Goal: Task Accomplishment & Management: Manage account settings

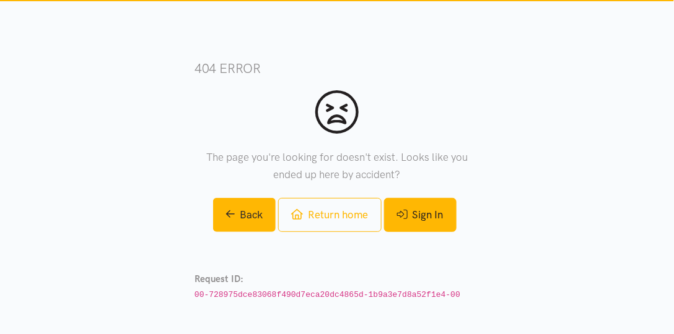
click at [434, 210] on link "Sign In" at bounding box center [420, 215] width 72 height 34
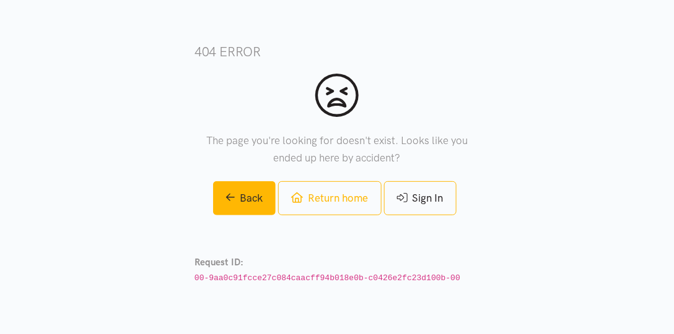
scroll to position [26, 0]
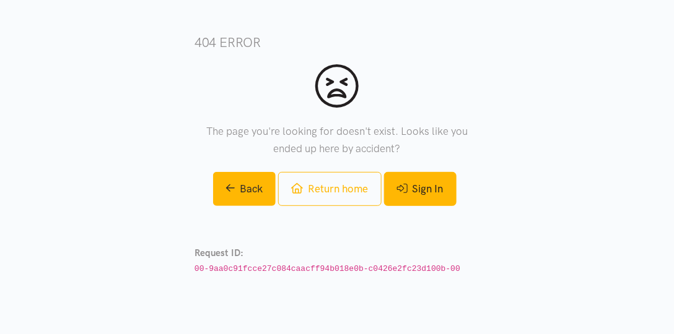
click at [420, 191] on link "Sign In" at bounding box center [420, 189] width 72 height 34
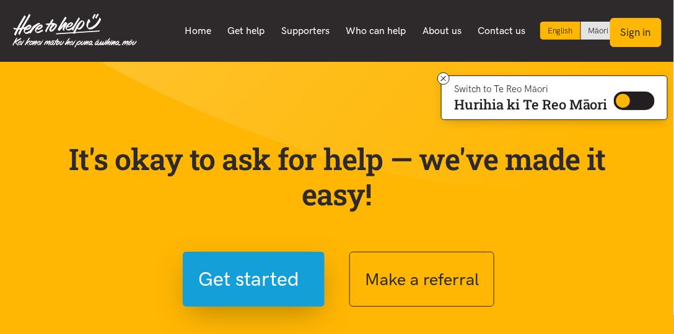
click at [647, 36] on button "Sign in" at bounding box center [635, 32] width 51 height 29
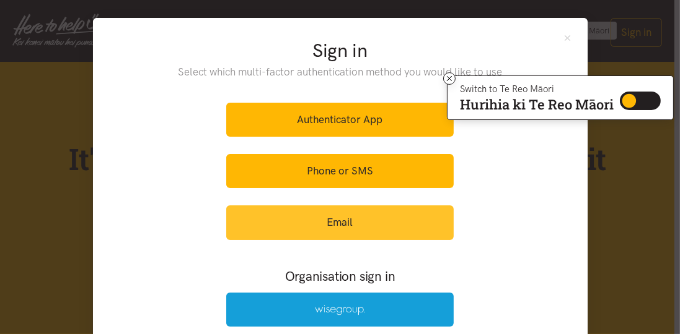
click at [307, 220] on link "Email" at bounding box center [339, 223] width 227 height 34
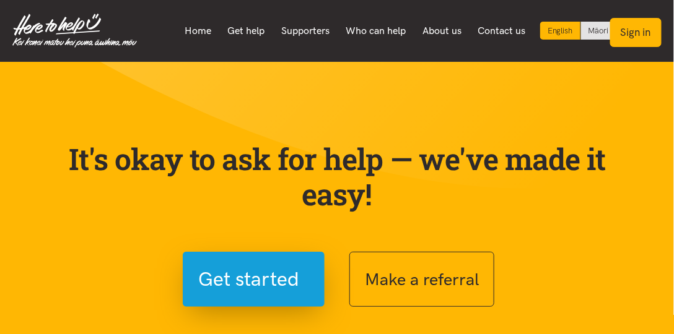
click at [652, 32] on button "Sign in" at bounding box center [635, 32] width 51 height 29
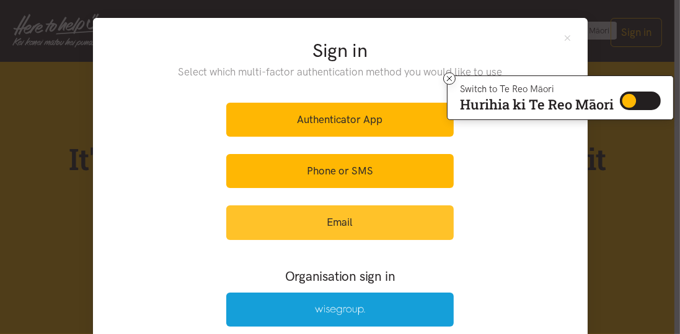
click at [322, 213] on link "Email" at bounding box center [339, 223] width 227 height 34
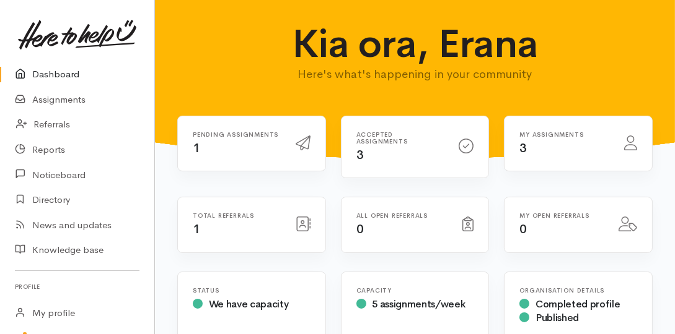
click at [302, 140] on icon at bounding box center [302, 143] width 15 height 15
click at [200, 149] on div "Pending assignments 1" at bounding box center [236, 143] width 103 height 25
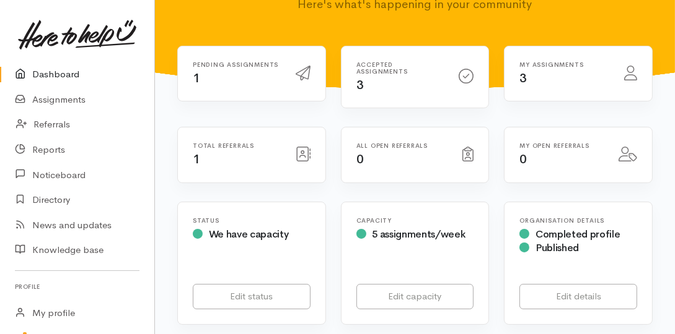
scroll to position [71, 0]
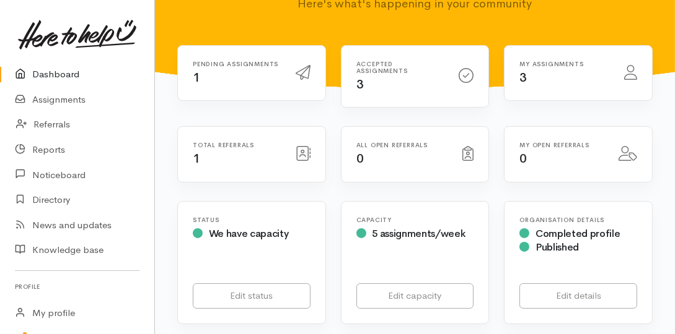
click at [300, 72] on icon at bounding box center [302, 72] width 15 height 15
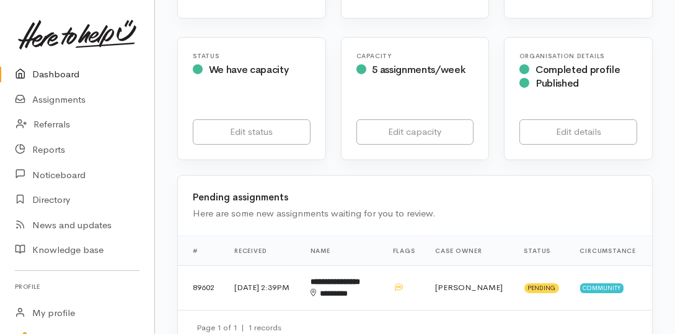
scroll to position [318, 0]
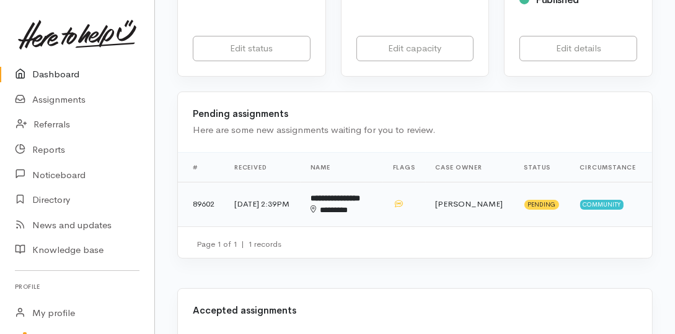
click at [554, 200] on span "Pending" at bounding box center [541, 205] width 35 height 10
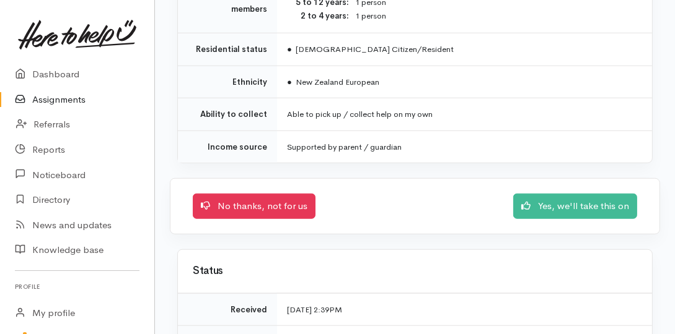
scroll to position [1168, 0]
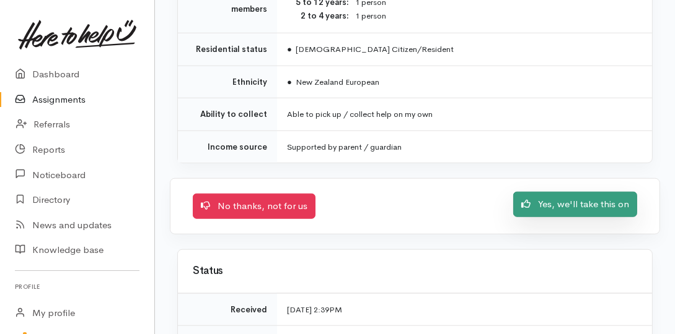
click at [567, 192] on link "Yes, we'll take this on" at bounding box center [575, 204] width 124 height 25
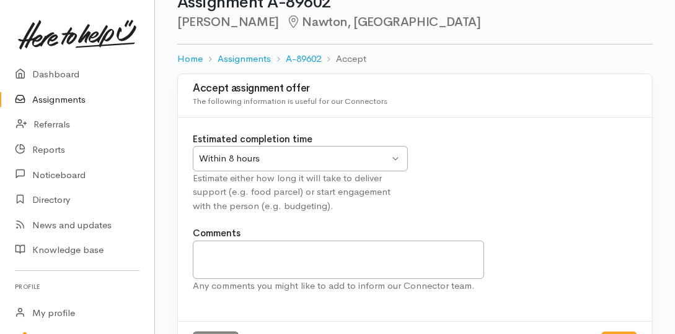
scroll to position [79, 0]
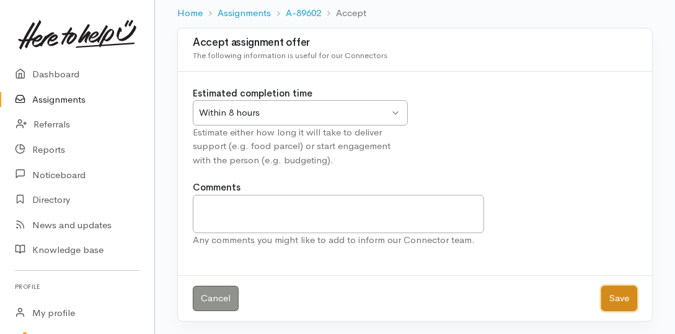
click at [602, 295] on button "Save" at bounding box center [619, 298] width 36 height 25
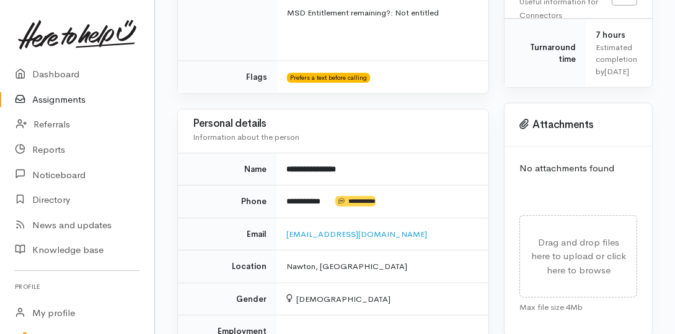
scroll to position [566, 0]
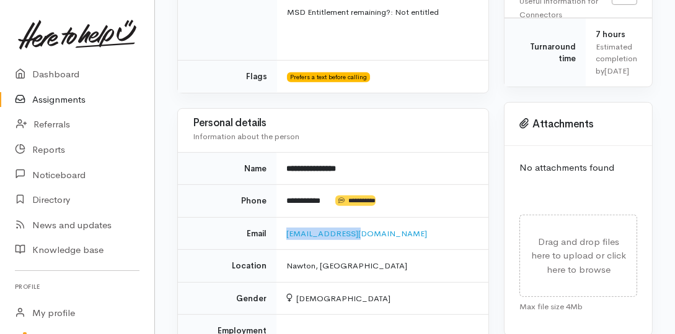
drag, startPoint x: 358, startPoint y: 191, endPoint x: 275, endPoint y: 183, distance: 83.3
click at [275, 217] on tr "Email [EMAIL_ADDRESS][DOMAIN_NAME]" at bounding box center [333, 233] width 310 height 33
copy tr "[EMAIL_ADDRESS][DOMAIN_NAME]"
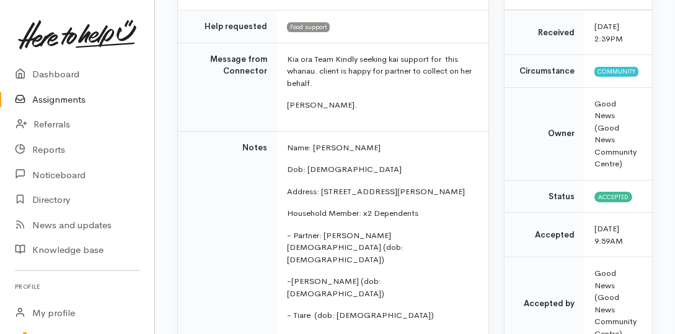
scroll to position [212, 0]
